Goal: Find specific page/section: Find specific page/section

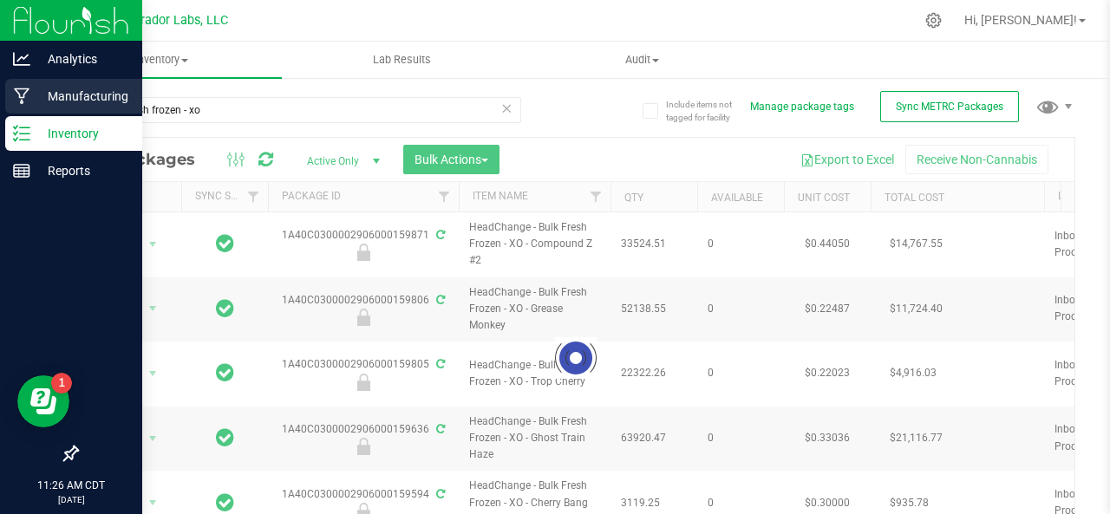
click at [16, 101] on icon at bounding box center [22, 96] width 16 height 17
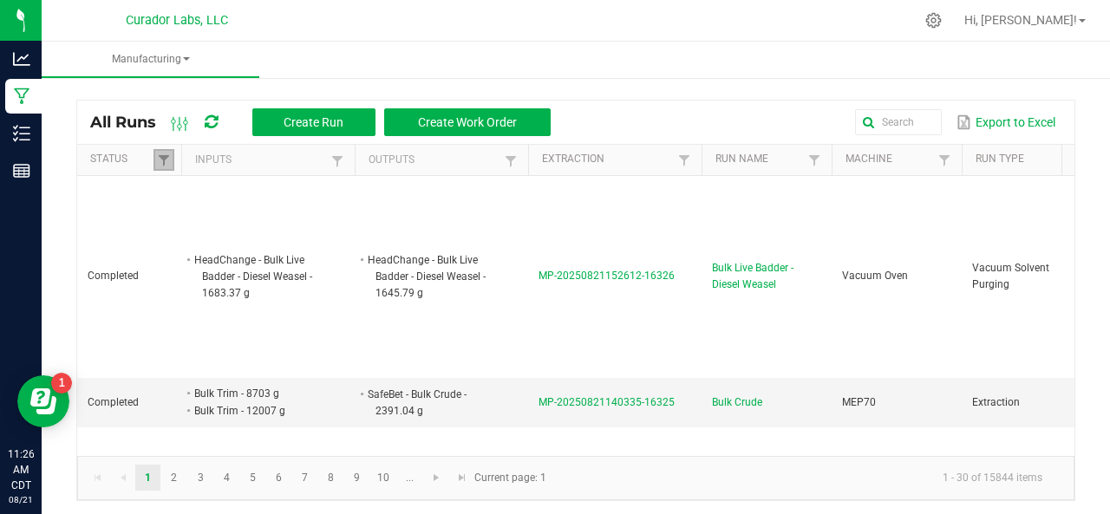
click at [154, 163] on link at bounding box center [164, 160] width 21 height 22
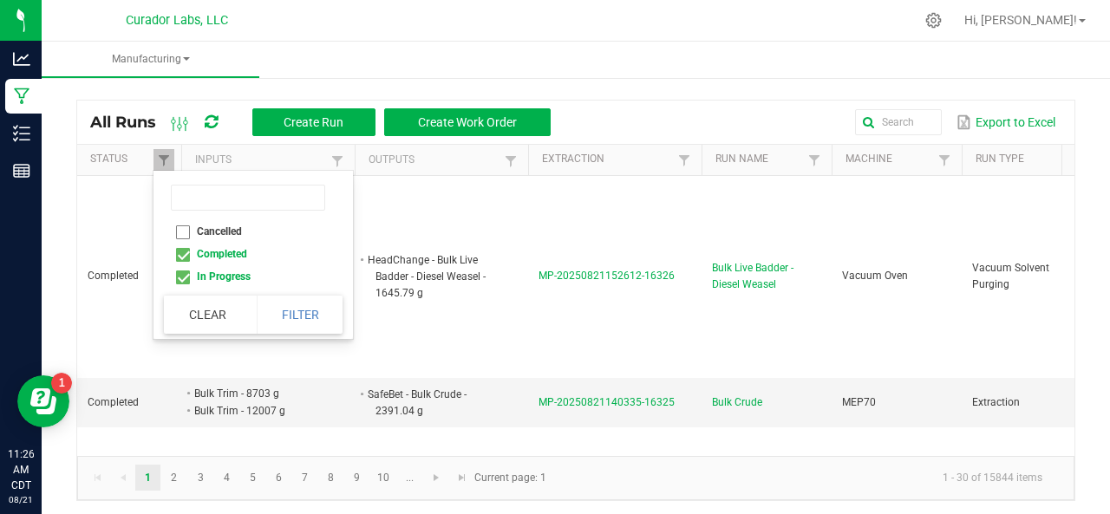
click at [183, 256] on li "Completed" at bounding box center [248, 254] width 168 height 23
checkbox input "false"
click at [303, 322] on button "Filter" at bounding box center [300, 315] width 87 height 38
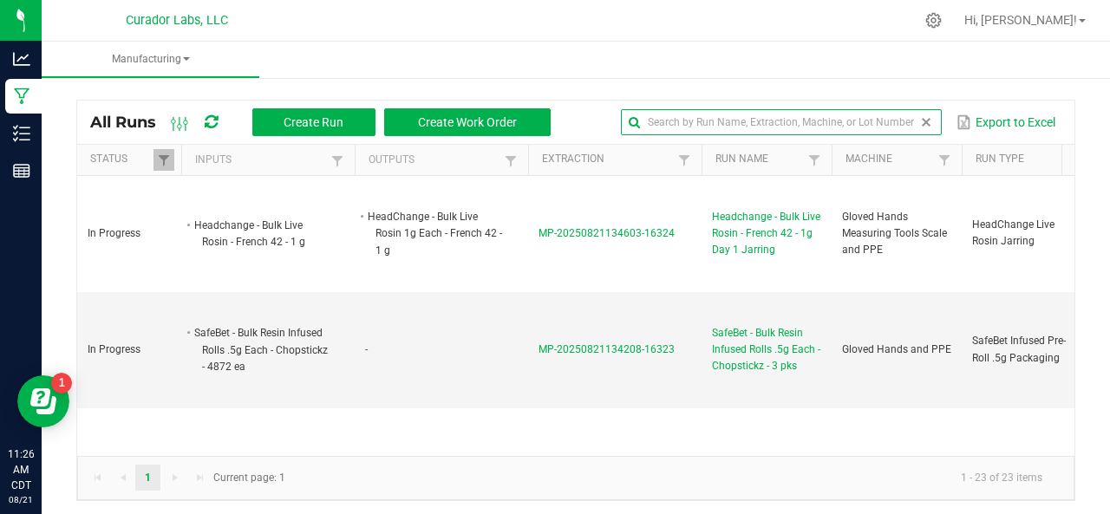
click at [867, 121] on input "text" at bounding box center [781, 122] width 321 height 26
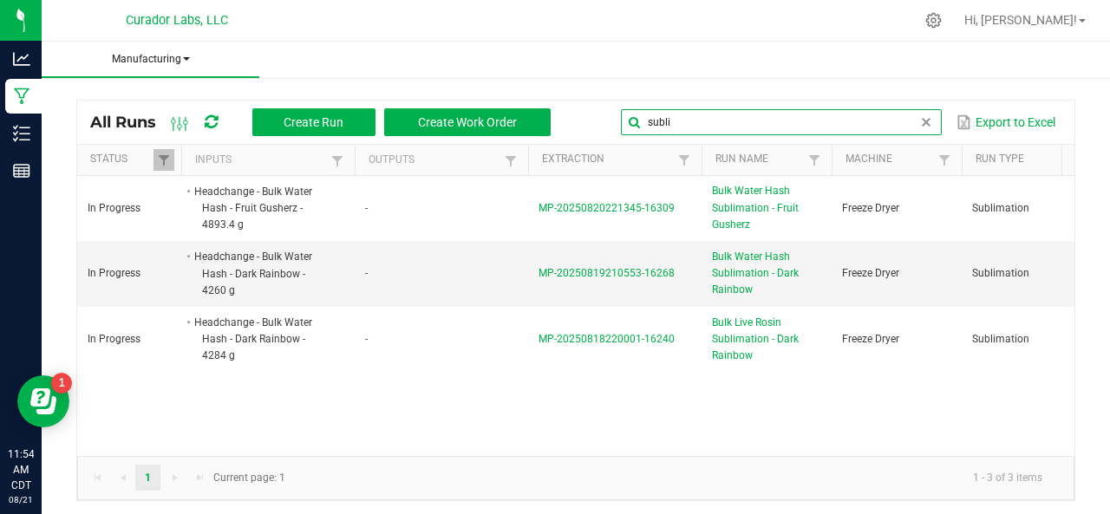
type input "subli"
